Goal: Task Accomplishment & Management: Manage account settings

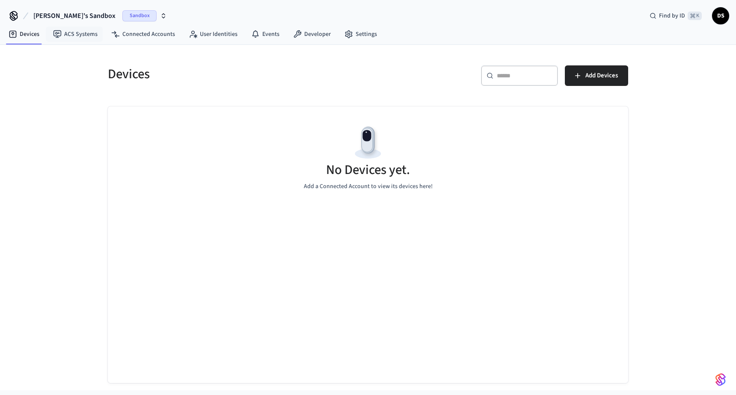
click at [122, 15] on span "Sandbox" at bounding box center [139, 15] width 34 height 11
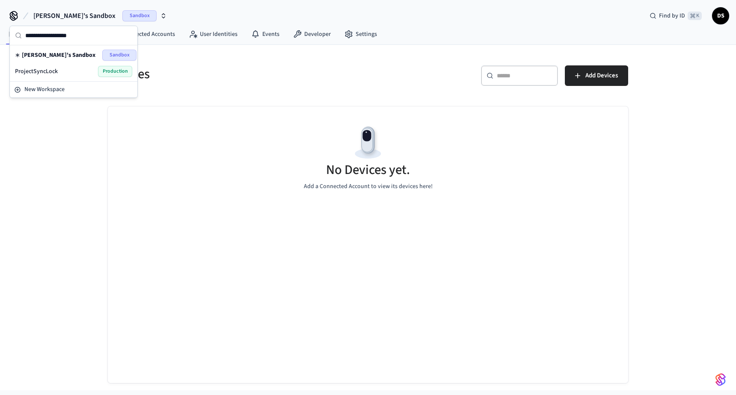
click at [68, 70] on div "ProjectSyncLock Production" at bounding box center [73, 71] width 117 height 11
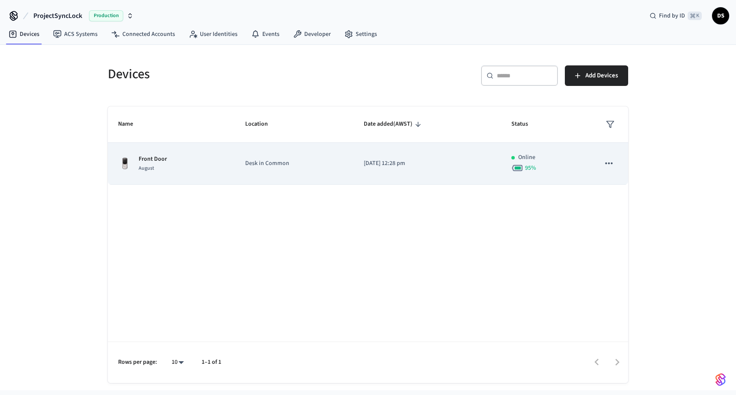
click at [329, 157] on td "Desk in Common" at bounding box center [294, 164] width 119 height 42
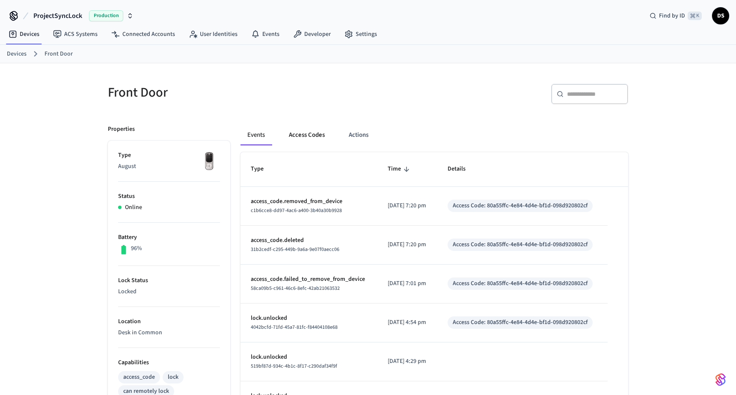
click at [310, 133] on button "Access Codes" at bounding box center [307, 135] width 50 height 21
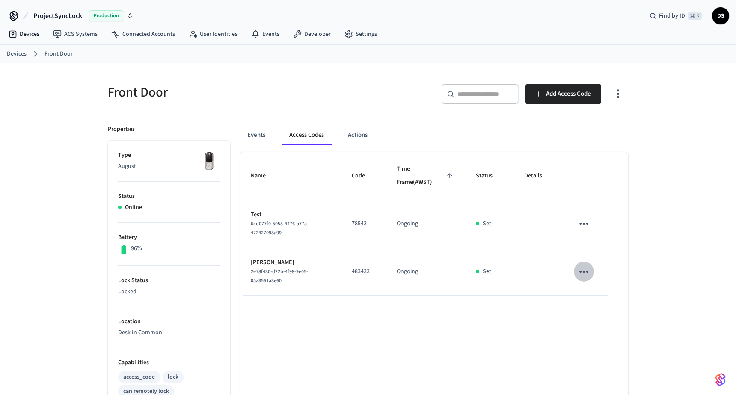
click at [576, 269] on button "sticky table" at bounding box center [584, 272] width 20 height 20
click at [601, 304] on li "Edit" at bounding box center [601, 299] width 41 height 23
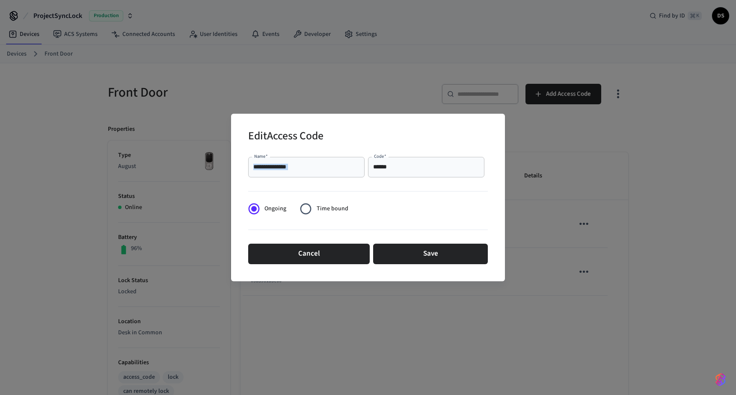
drag, startPoint x: 419, startPoint y: 172, endPoint x: 331, endPoint y: 168, distance: 87.8
click at [331, 168] on div "**********" at bounding box center [368, 167] width 240 height 27
click at [430, 170] on input "******" at bounding box center [426, 167] width 106 height 9
type input "*"
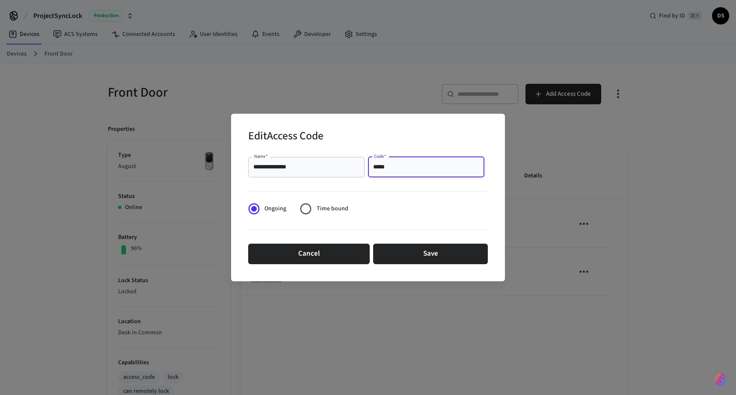
click at [382, 163] on input "*****" at bounding box center [426, 167] width 106 height 9
type input "*****"
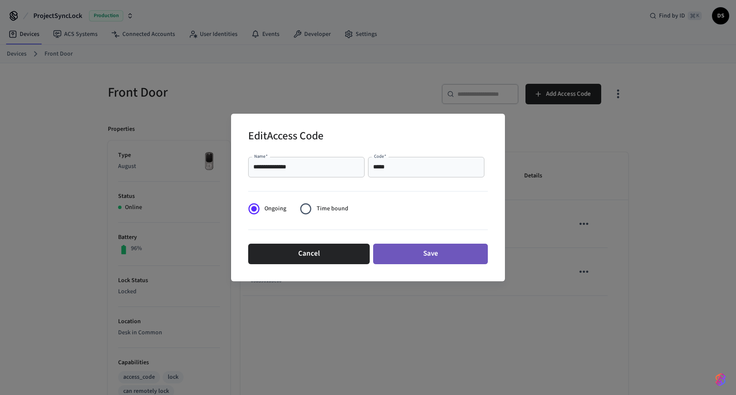
click at [427, 248] on button "Save" at bounding box center [430, 254] width 115 height 21
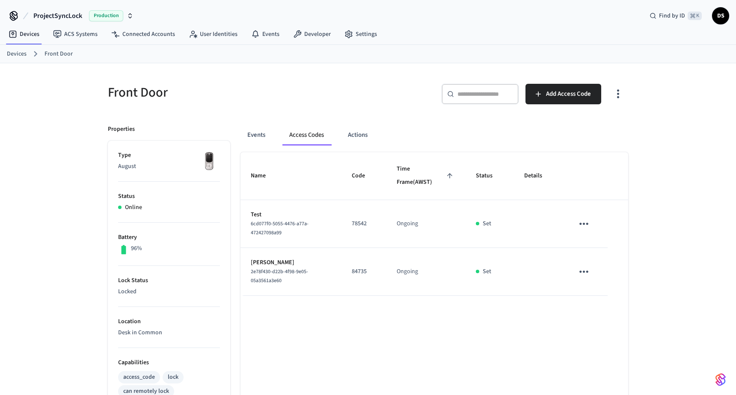
click at [585, 226] on icon "sticky table" at bounding box center [583, 223] width 13 height 13
click at [651, 224] on div at bounding box center [368, 197] width 736 height 395
click at [588, 220] on icon "sticky table" at bounding box center [583, 223] width 13 height 13
click at [599, 271] on li "Delete" at bounding box center [604, 271] width 41 height 23
click at [580, 301] on div "Name Code Time Frame (AWST) Status Details Test 6cd077f0-5055-4476-a77a-4724270…" at bounding box center [434, 393] width 388 height 482
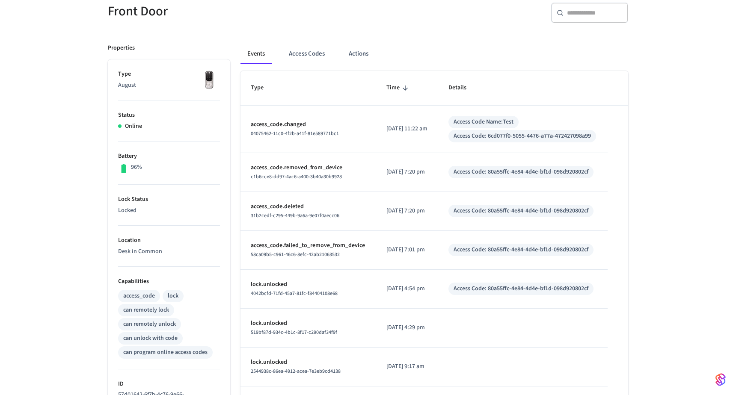
scroll to position [109, 0]
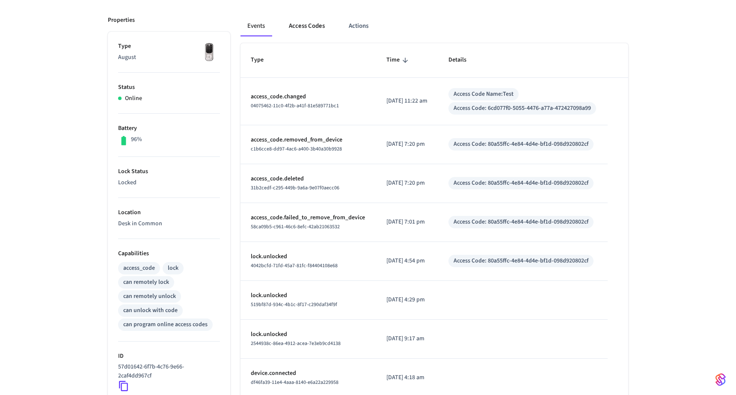
click at [307, 27] on button "Access Codes" at bounding box center [307, 26] width 50 height 21
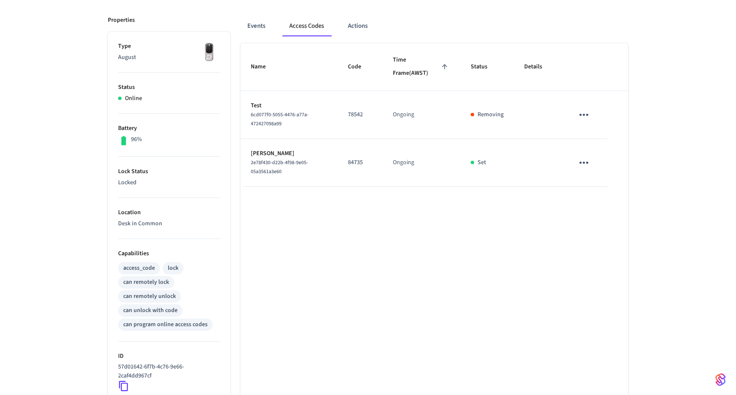
click at [584, 166] on icon "sticky table" at bounding box center [583, 162] width 13 height 13
click at [517, 233] on div at bounding box center [368, 197] width 736 height 395
click at [456, 219] on div "Name Code Time Frame (AWST) Status Details Test 6cd077f0-5055-4476-a77a-4724270…" at bounding box center [434, 284] width 388 height 482
click at [583, 164] on icon "sticky table" at bounding box center [583, 162] width 13 height 13
click at [606, 193] on li "Edit" at bounding box center [604, 187] width 41 height 23
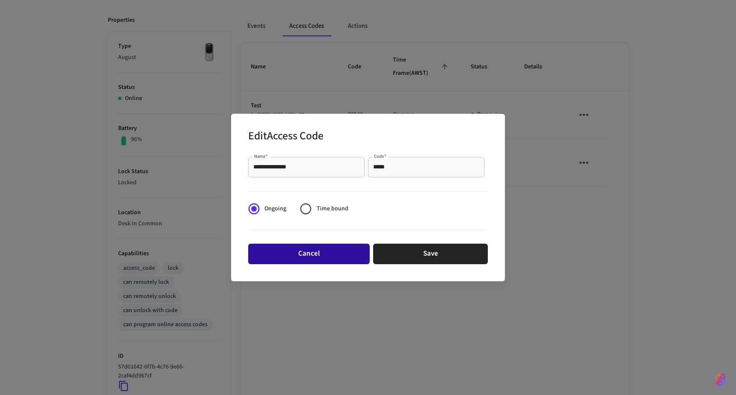
click at [289, 261] on button "Cancel" at bounding box center [309, 254] width 122 height 21
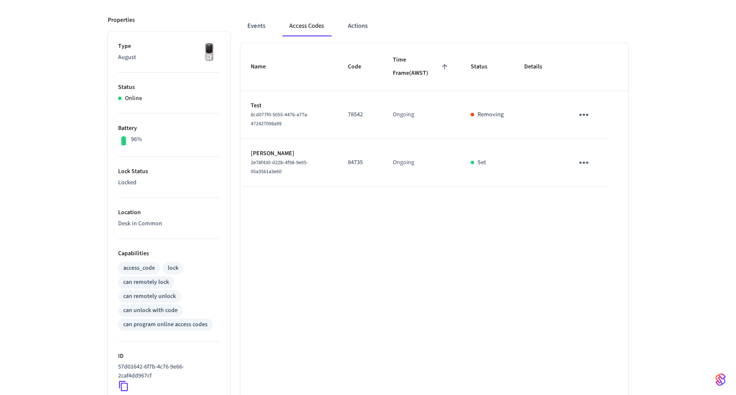
click at [315, 308] on div "Name Code Time Frame (AWST) Status Details Test 6cd077f0-5055-4476-a77a-4724270…" at bounding box center [434, 284] width 388 height 482
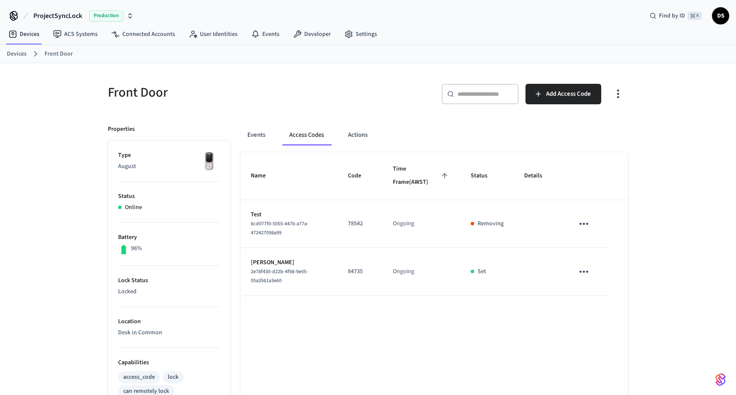
scroll to position [0, 0]
click at [364, 139] on button "Actions" at bounding box center [357, 135] width 33 height 21
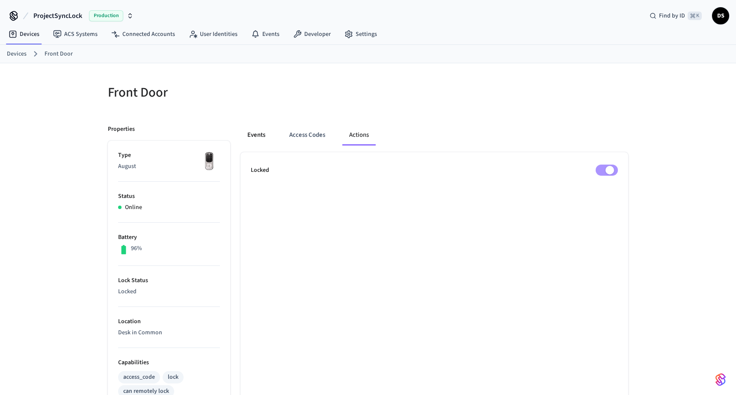
click at [257, 139] on button "Events" at bounding box center [256, 135] width 32 height 21
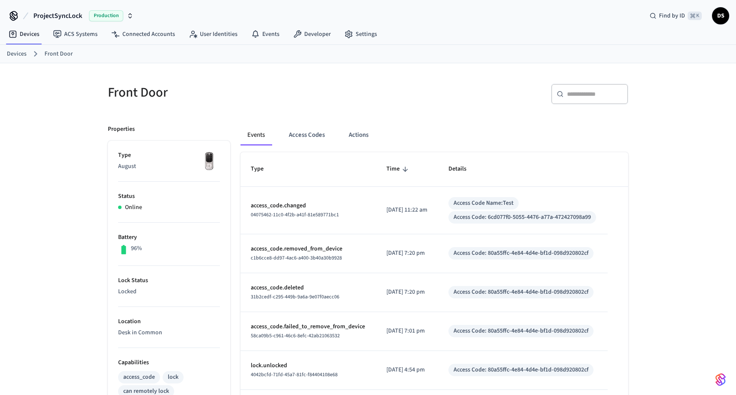
click at [546, 194] on td "Access Code Name: Test Access Code: 6cd077f0-5055-4476-a77a-472427098a99" at bounding box center [522, 210] width 169 height 47
click at [317, 136] on button "Access Codes" at bounding box center [307, 135] width 50 height 21
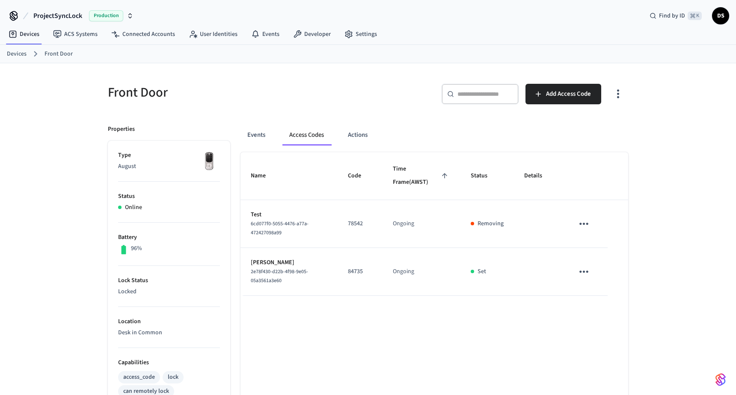
click at [584, 214] on button "sticky table" at bounding box center [584, 224] width 20 height 20
click at [604, 273] on li "Delete" at bounding box center [601, 275] width 41 height 23
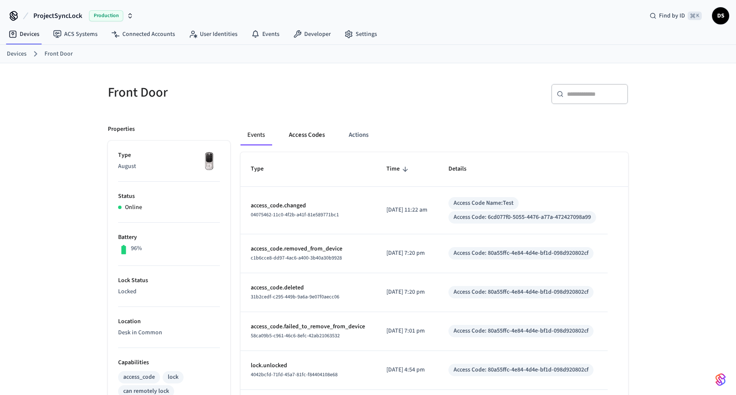
click at [311, 134] on button "Access Codes" at bounding box center [307, 135] width 50 height 21
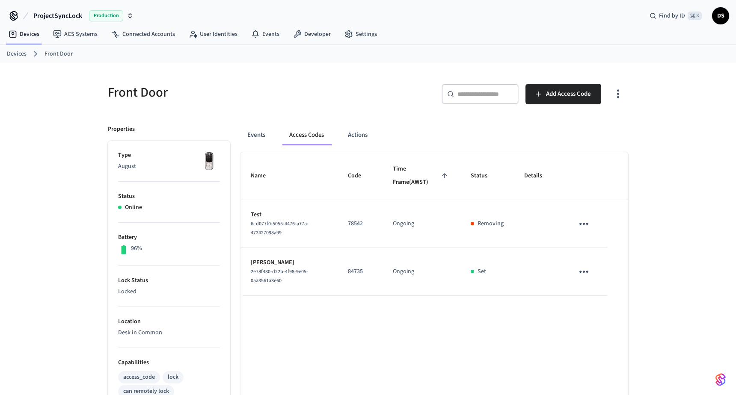
click at [500, 331] on div "Name Code Time Frame (AWST) Status Details Test 6cd077f0-5055-4476-a77a-4724270…" at bounding box center [434, 393] width 388 height 482
